Goal: Navigation & Orientation: Find specific page/section

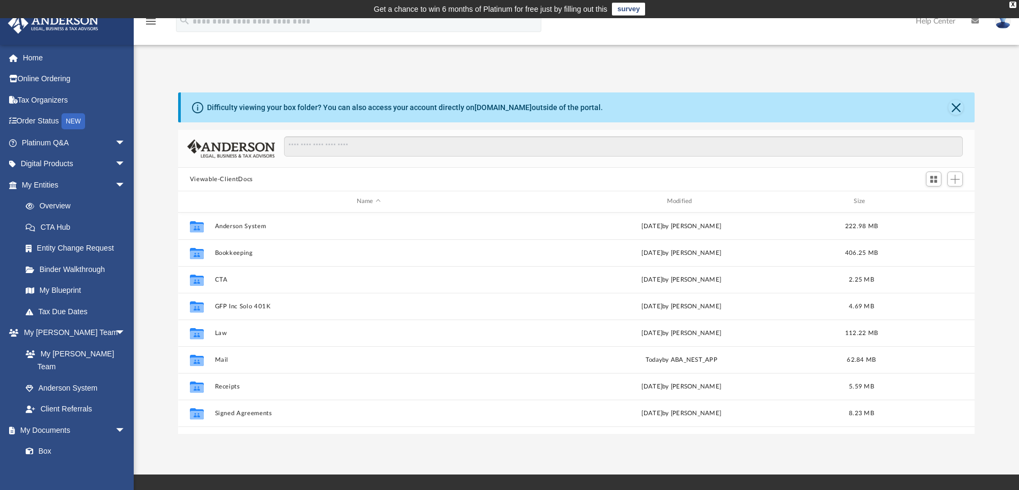
scroll to position [235, 788]
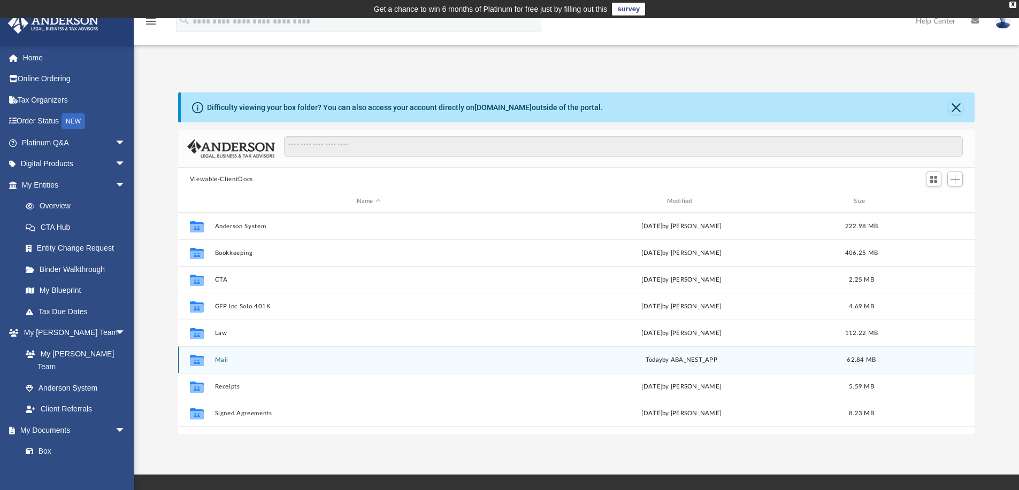
click at [216, 358] on button "Mail" at bounding box center [368, 360] width 308 height 7
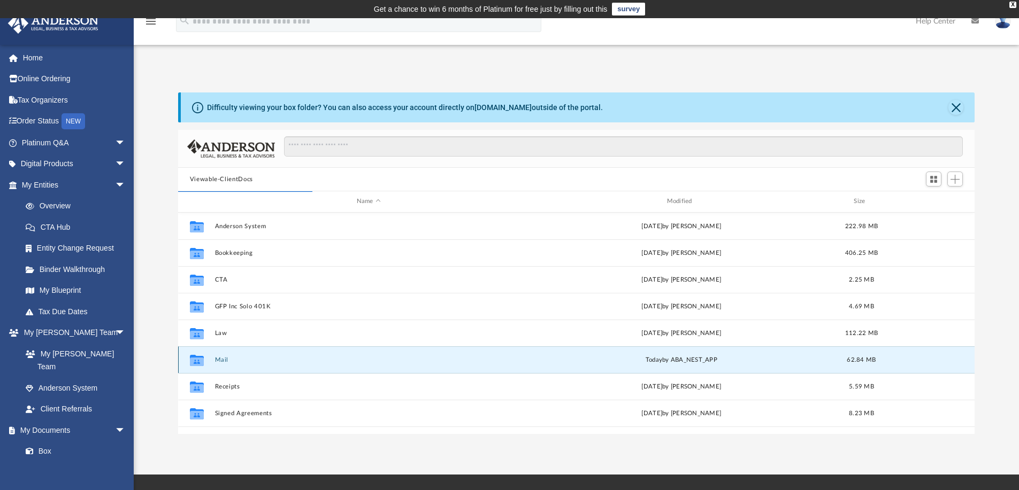
click at [219, 359] on button "Mail" at bounding box center [368, 360] width 308 height 7
click at [218, 361] on button "Mail" at bounding box center [368, 360] width 308 height 7
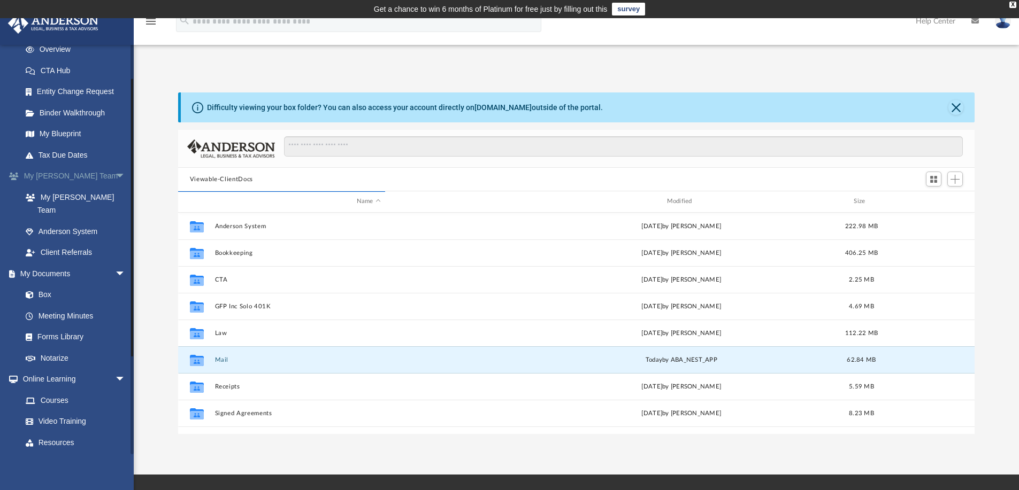
scroll to position [160, 0]
click at [115, 168] on span "arrow_drop_down" at bounding box center [125, 173] width 21 height 22
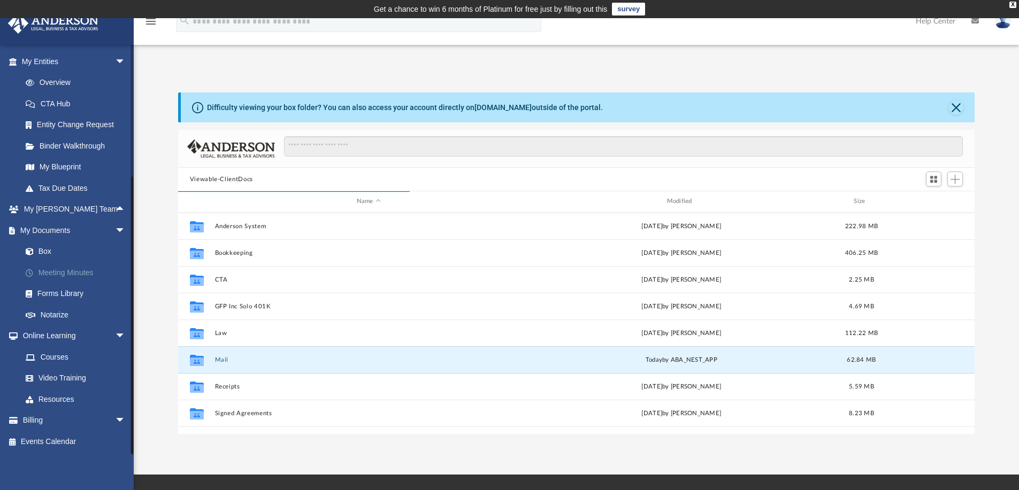
click at [67, 269] on link "Meeting Minutes" at bounding box center [78, 272] width 127 height 21
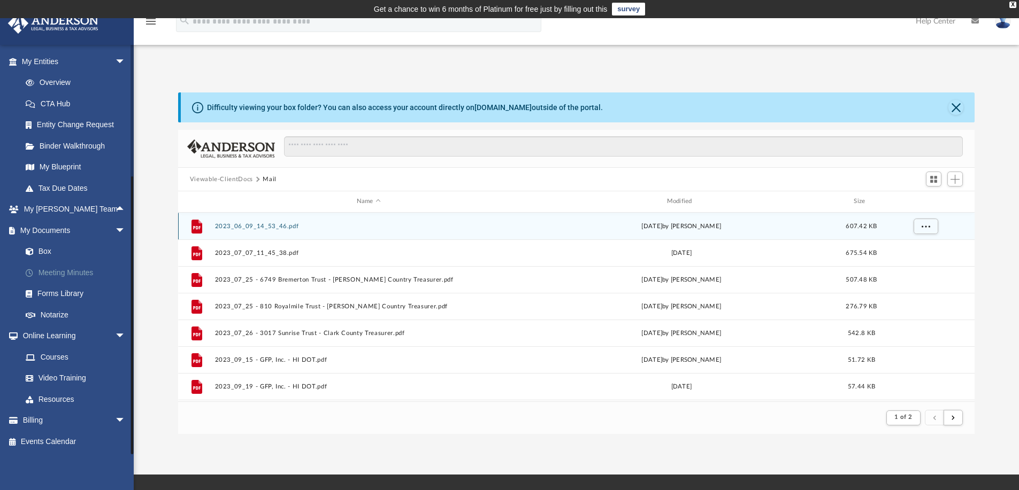
scroll to position [9, 9]
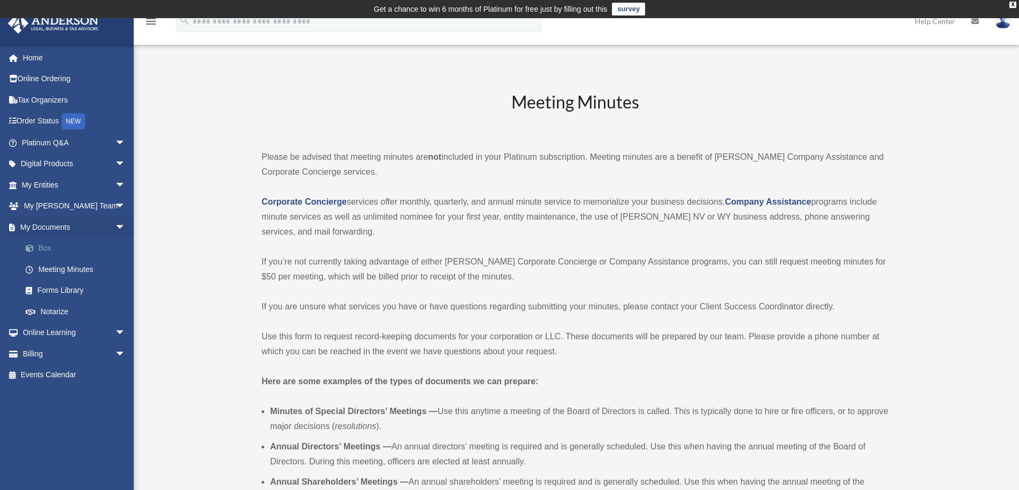
click at [46, 247] on link "Box" at bounding box center [78, 248] width 127 height 21
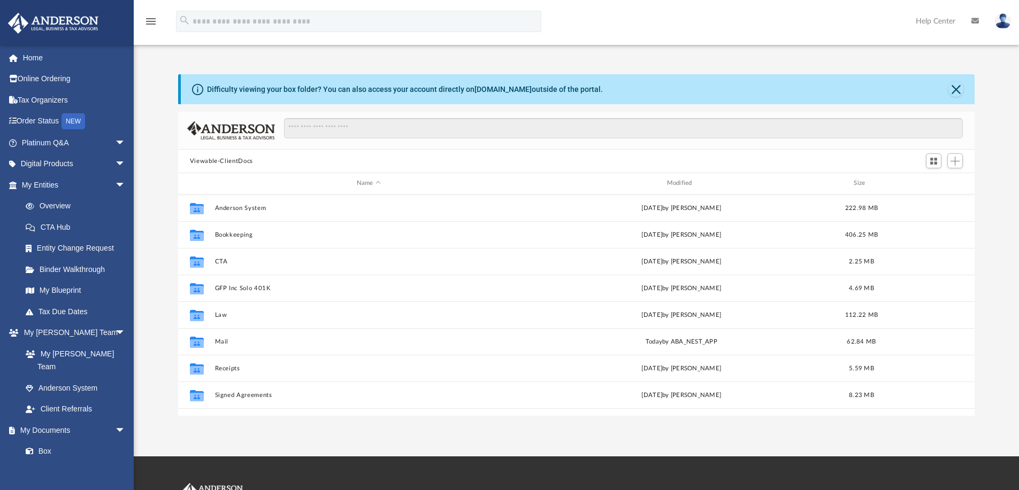
scroll to position [235, 788]
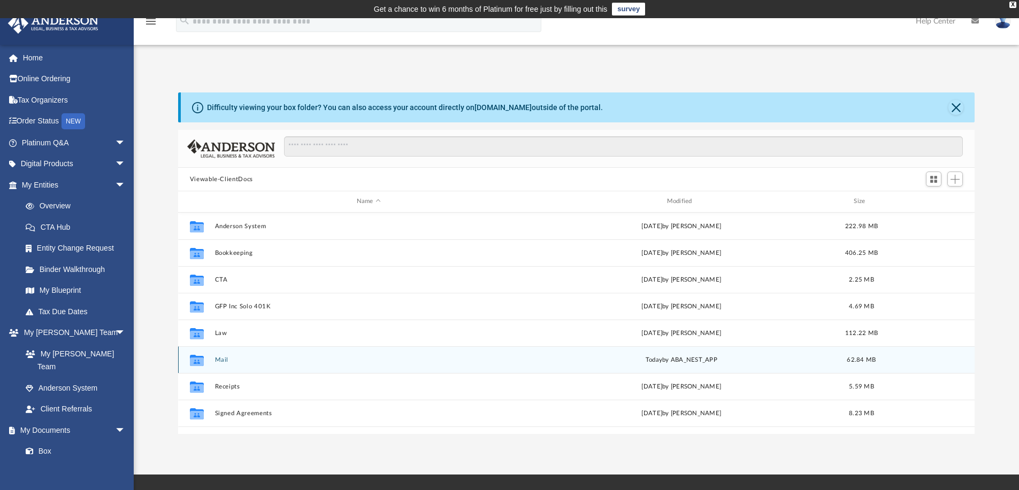
click at [219, 359] on button "Mail" at bounding box center [368, 360] width 308 height 7
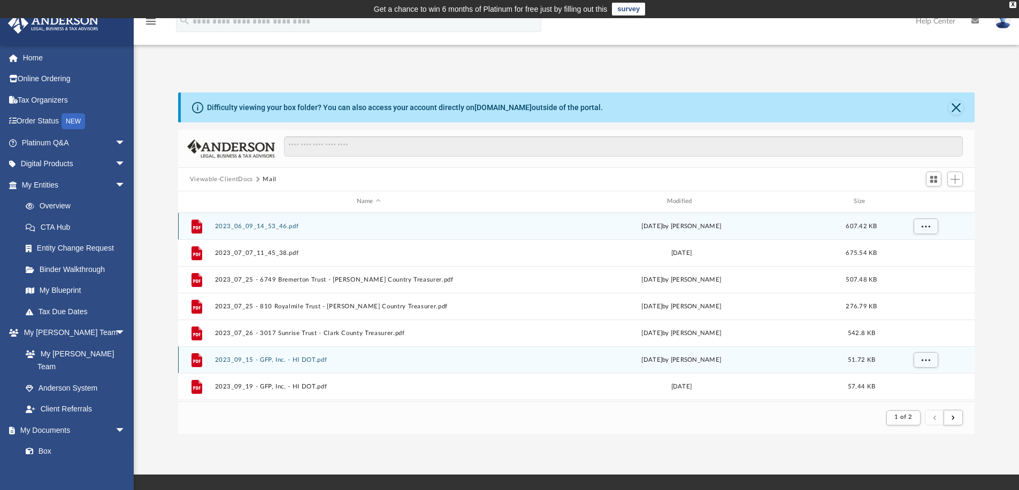
scroll to position [9, 9]
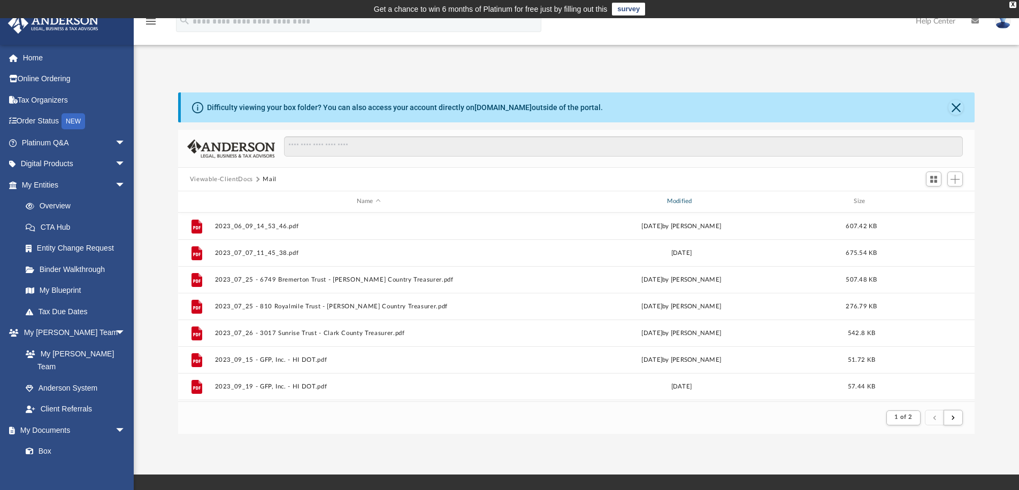
click at [683, 201] on div "Modified" at bounding box center [681, 202] width 308 height 10
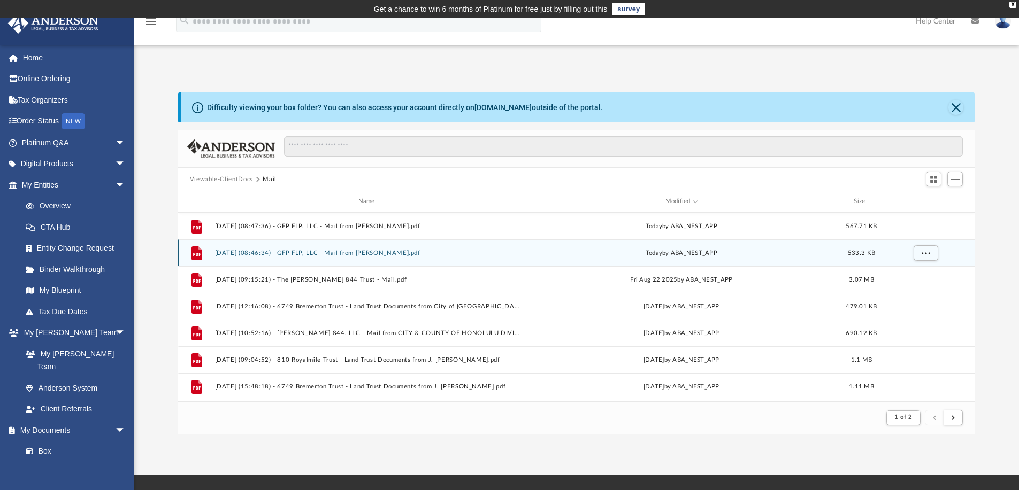
click at [348, 250] on button "2025.09.08 (08:46:34) - GFP FLP, LLC - Mail from Mrs. T. Manuel.pdf" at bounding box center [368, 253] width 308 height 7
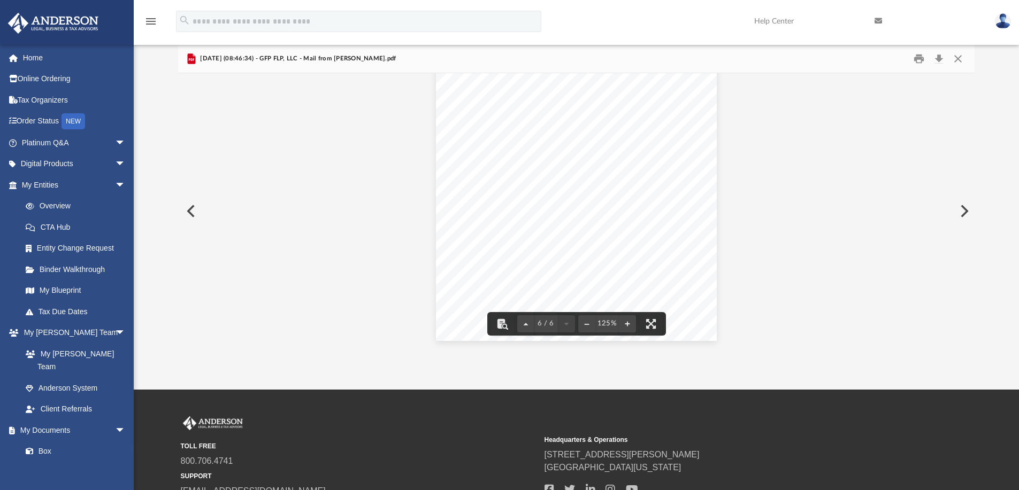
scroll to position [107, 0]
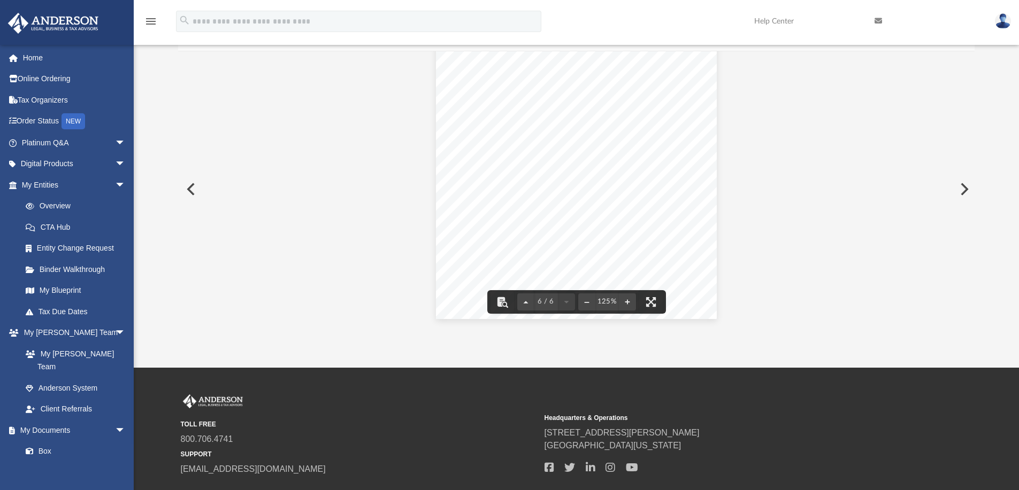
click at [958, 188] on button "Preview" at bounding box center [963, 189] width 24 height 30
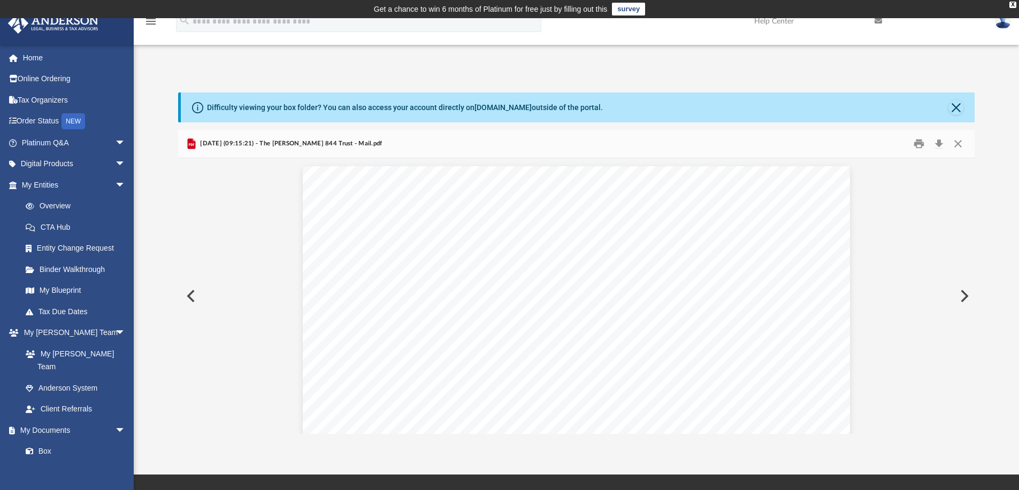
scroll to position [0, 0]
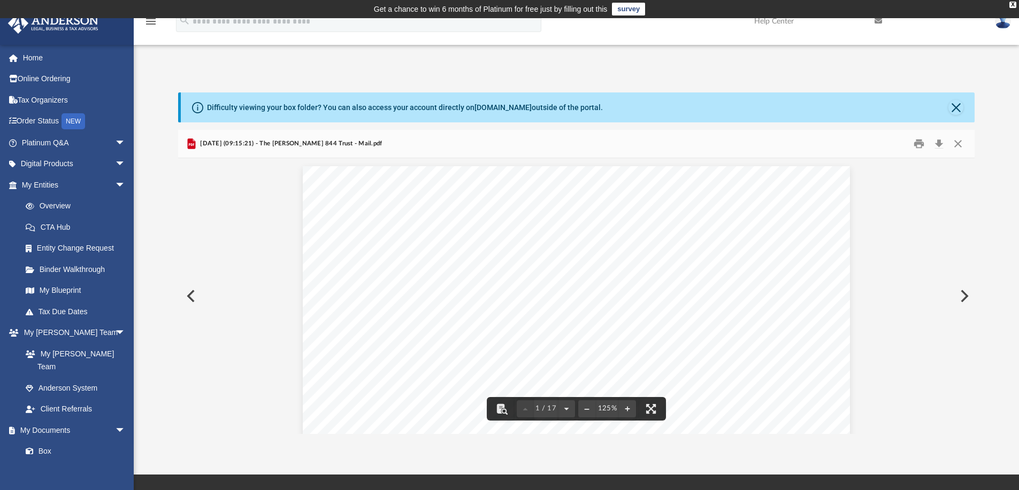
click at [191, 297] on button "Preview" at bounding box center [190, 296] width 24 height 30
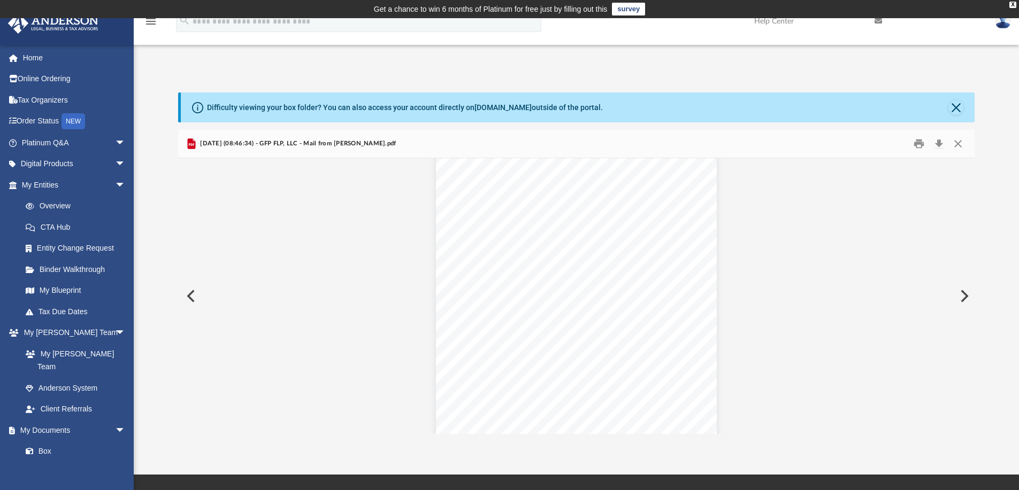
scroll to position [3513, 0]
click at [191, 297] on button "Preview" at bounding box center [190, 296] width 24 height 30
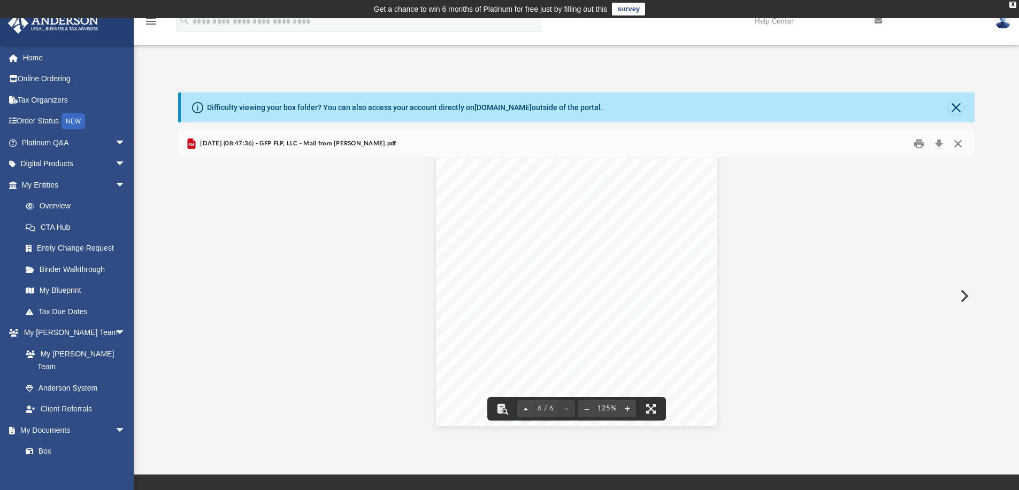
click at [958, 142] on button "Close" at bounding box center [957, 144] width 19 height 17
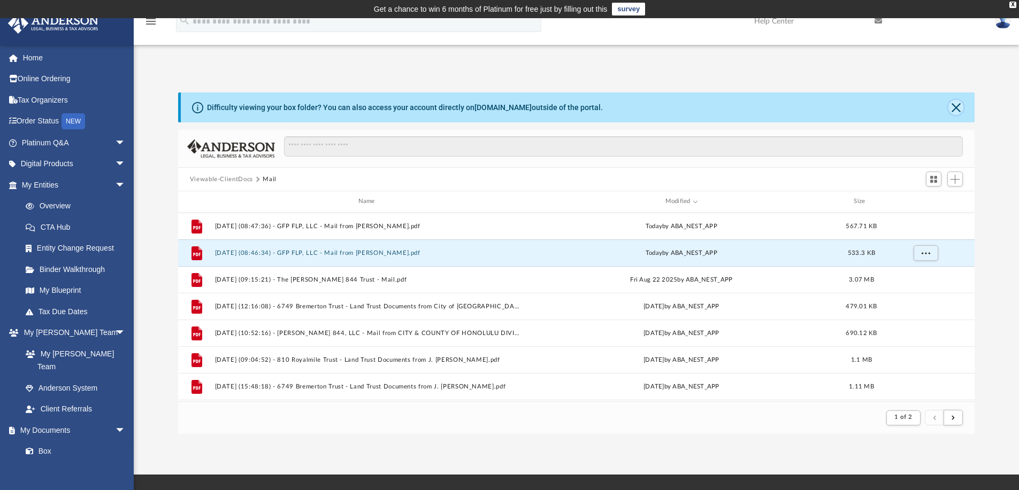
click at [957, 107] on button "Close" at bounding box center [955, 107] width 15 height 15
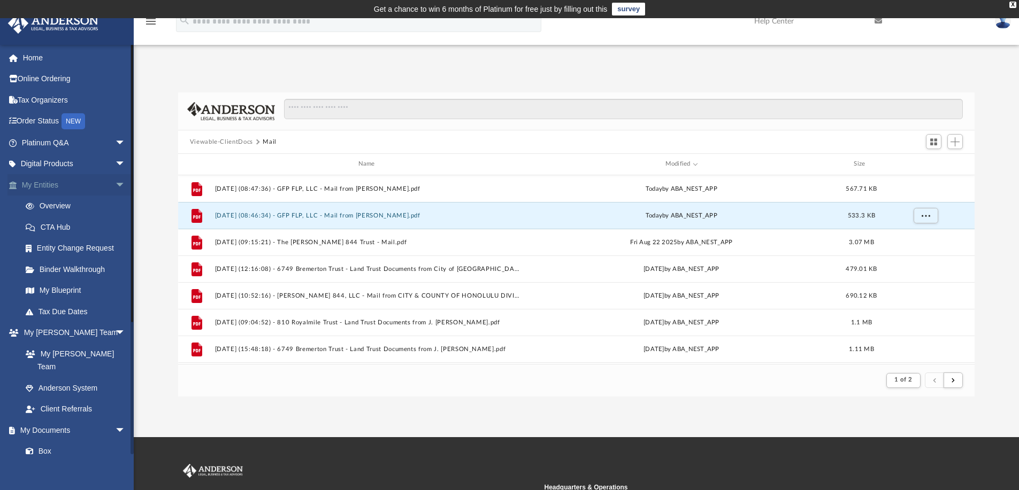
click at [115, 182] on span "arrow_drop_down" at bounding box center [125, 185] width 21 height 22
